Goal: Obtain resource: Obtain resource

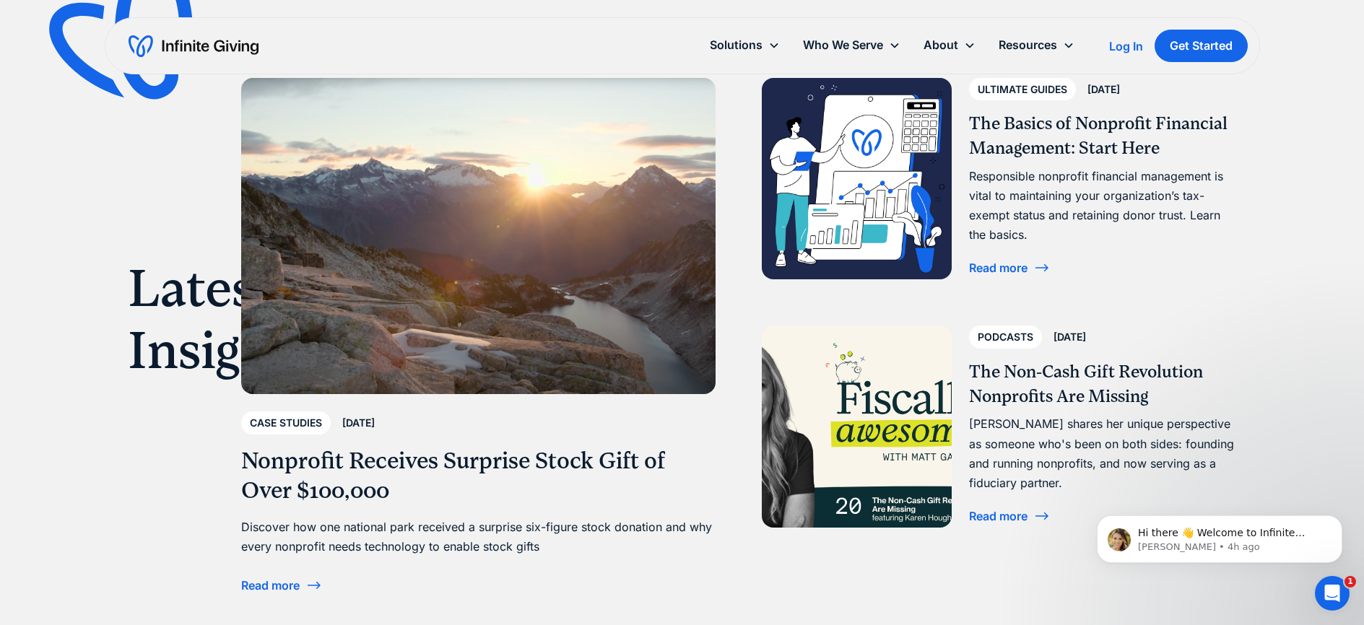
click at [164, 268] on h1 "Latest Insights" at bounding box center [220, 320] width 185 height 125
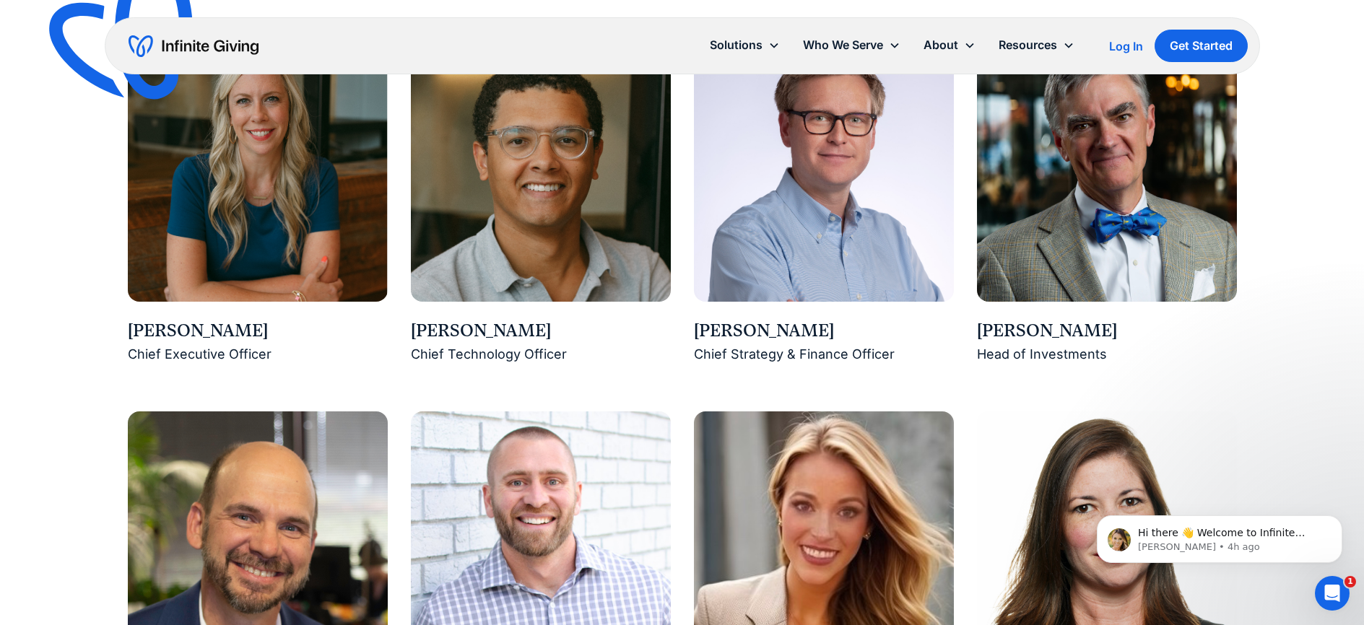
scroll to position [1129, 0]
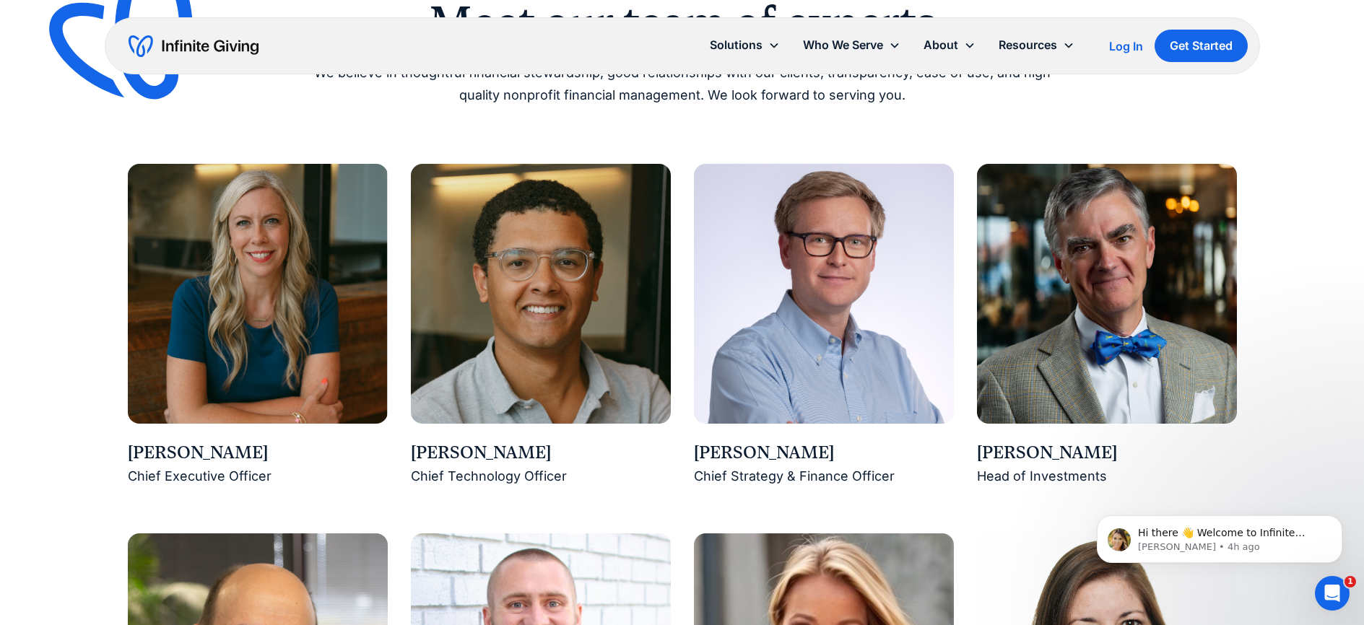
click at [177, 446] on div "Karen Houghton" at bounding box center [258, 453] width 260 height 25
click at [173, 454] on div "Karen Houghton" at bounding box center [258, 453] width 260 height 25
click at [185, 478] on div "Chief Executive Officer" at bounding box center [258, 477] width 260 height 22
click at [257, 291] on img at bounding box center [258, 294] width 260 height 260
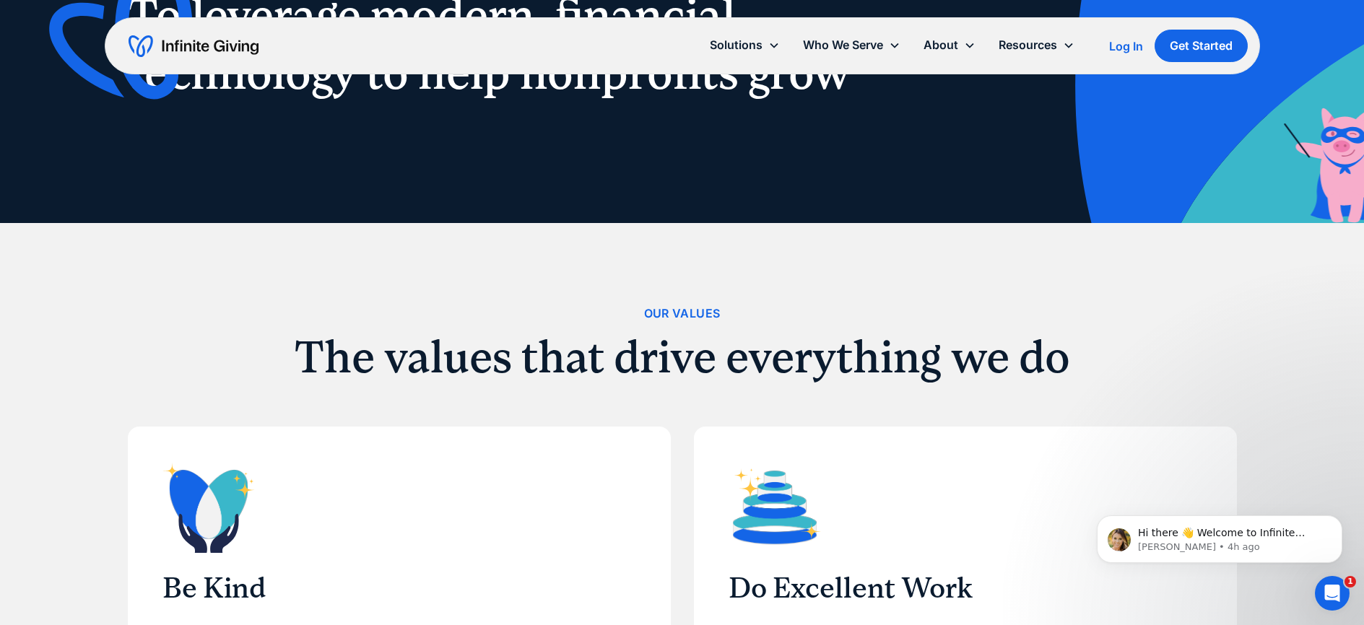
scroll to position [84, 0]
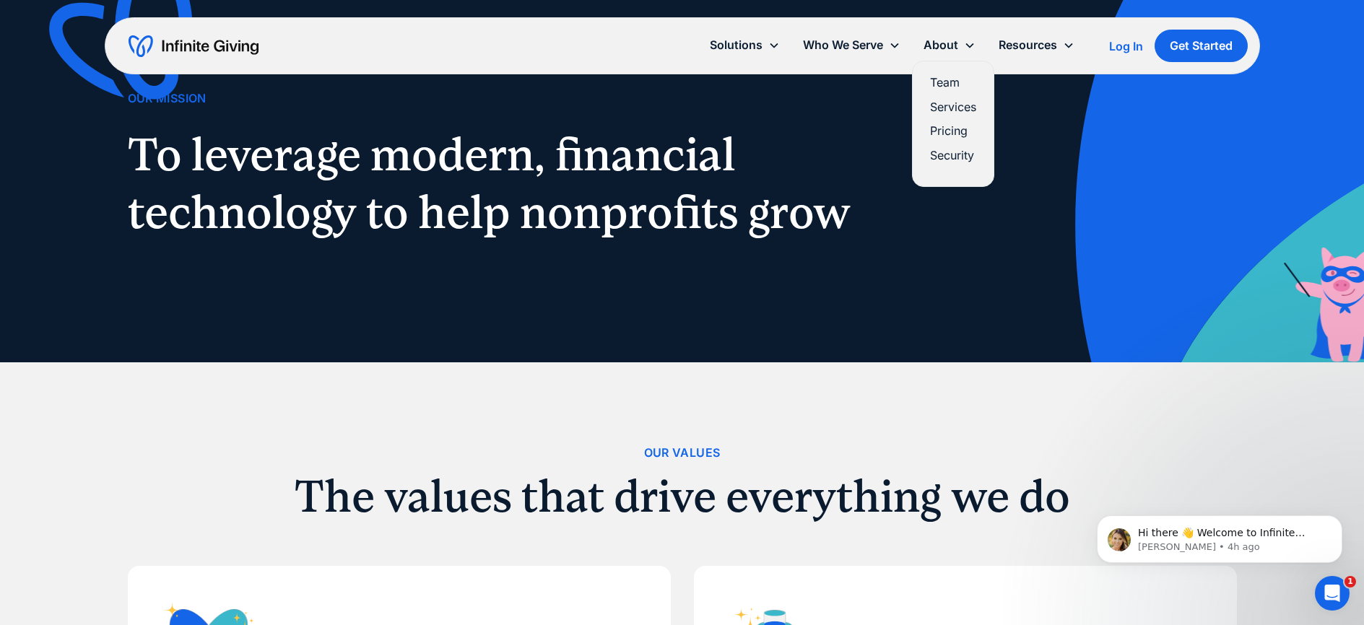
click at [949, 108] on link "Services" at bounding box center [953, 106] width 46 height 19
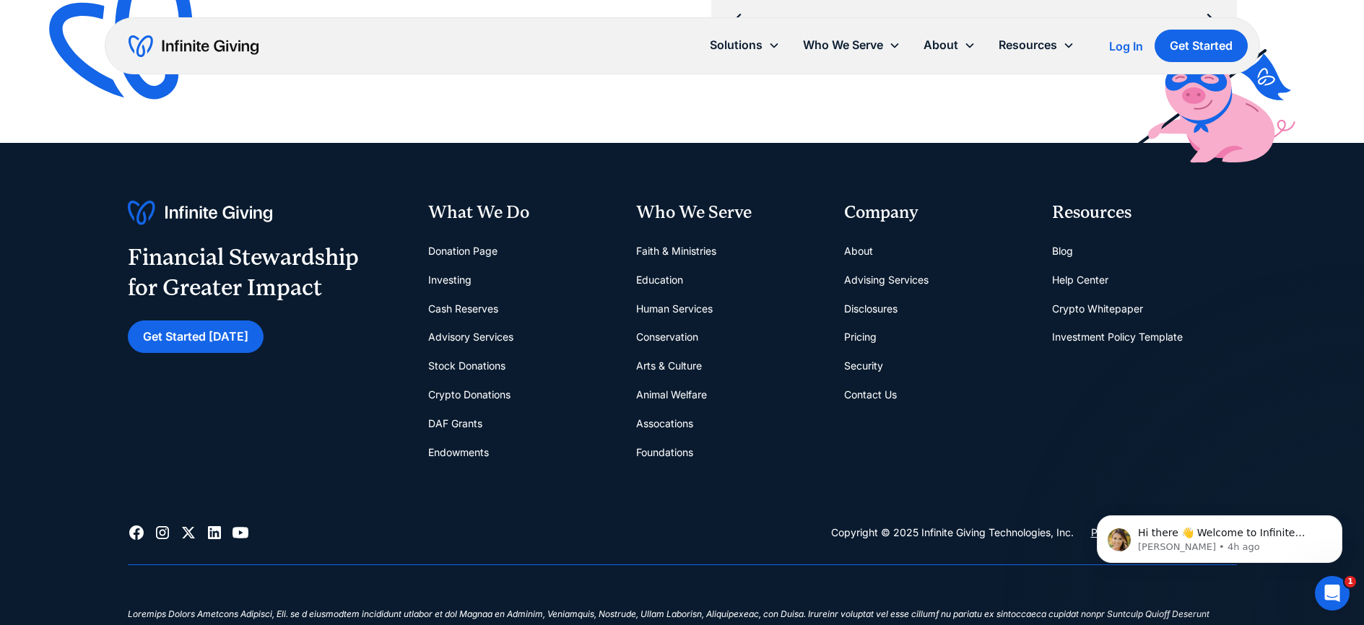
scroll to position [2468, 0]
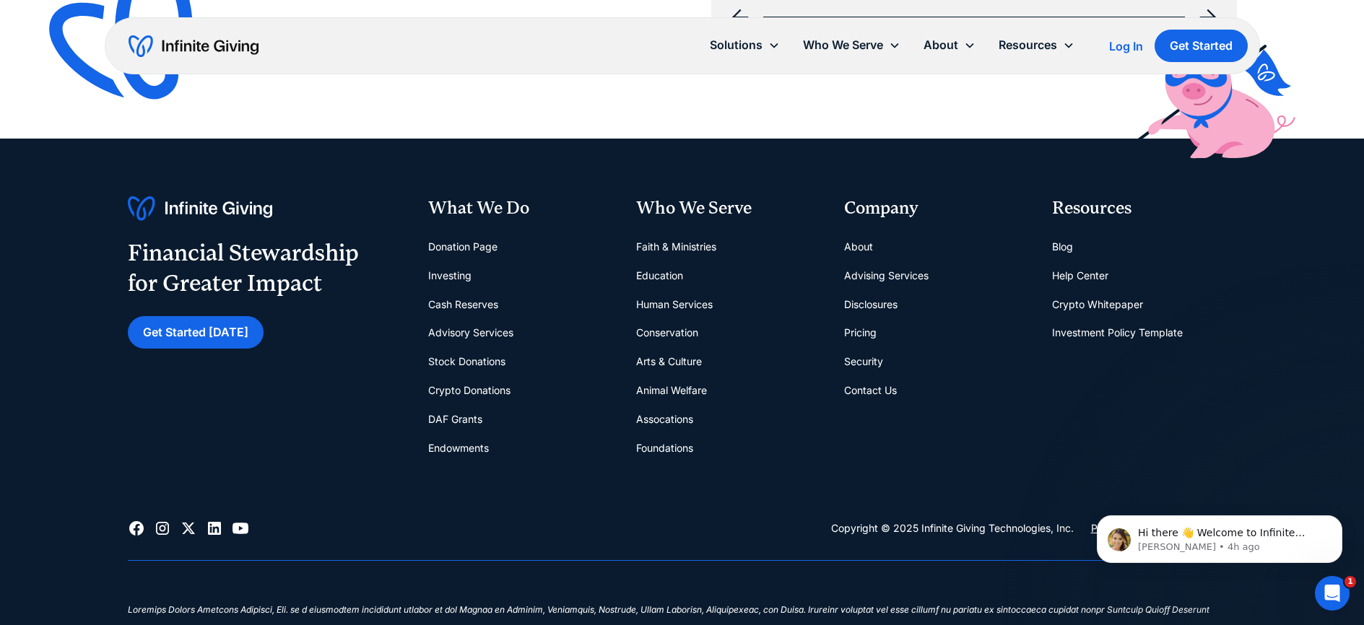
click at [1122, 331] on link "Investment Policy Template" at bounding box center [1117, 332] width 131 height 29
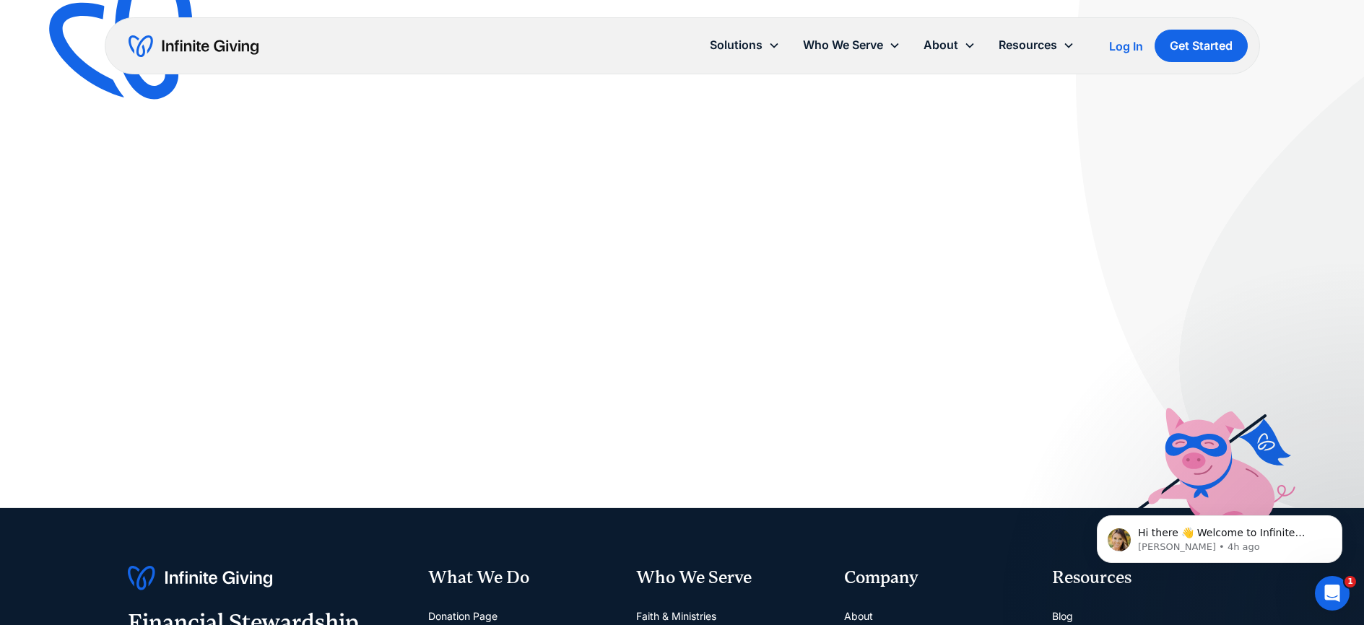
scroll to position [258, 0]
